Goal: Check status: Check status

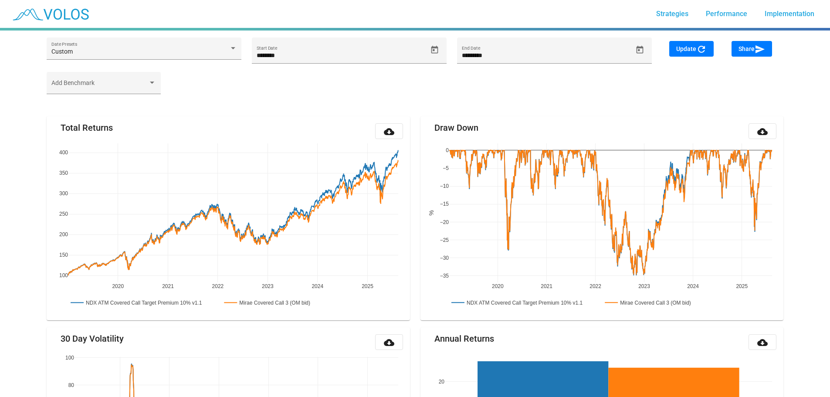
click at [214, 74] on div "Add Benchmark" at bounding box center [414, 87] width 747 height 31
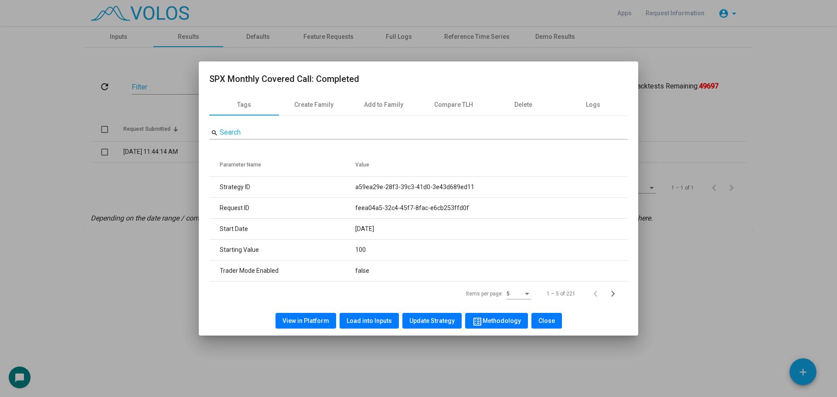
click at [708, 61] on div at bounding box center [418, 198] width 837 height 397
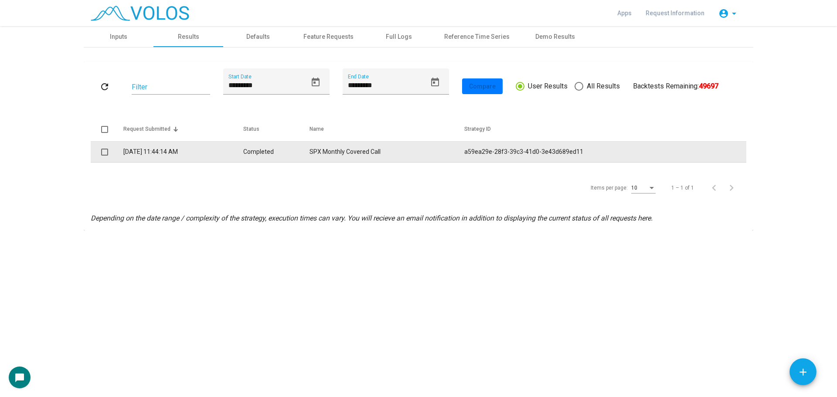
click at [243, 156] on td "[DATE] 11:44:14 AM" at bounding box center [182, 152] width 119 height 21
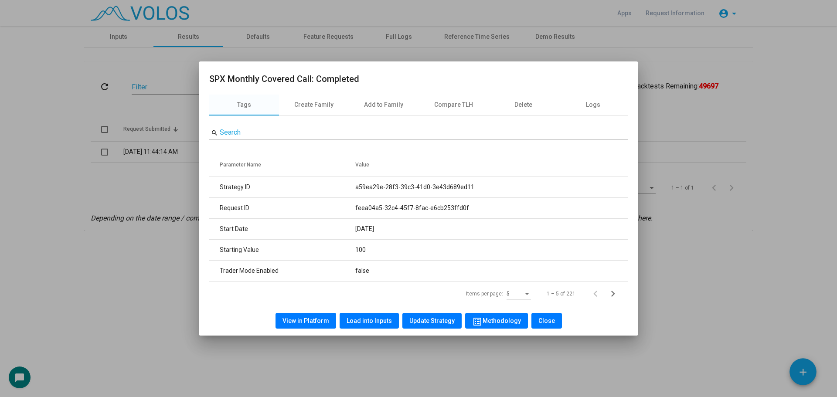
click at [310, 321] on span "View in Platform" at bounding box center [305, 320] width 47 height 7
